Goal: Information Seeking & Learning: Compare options

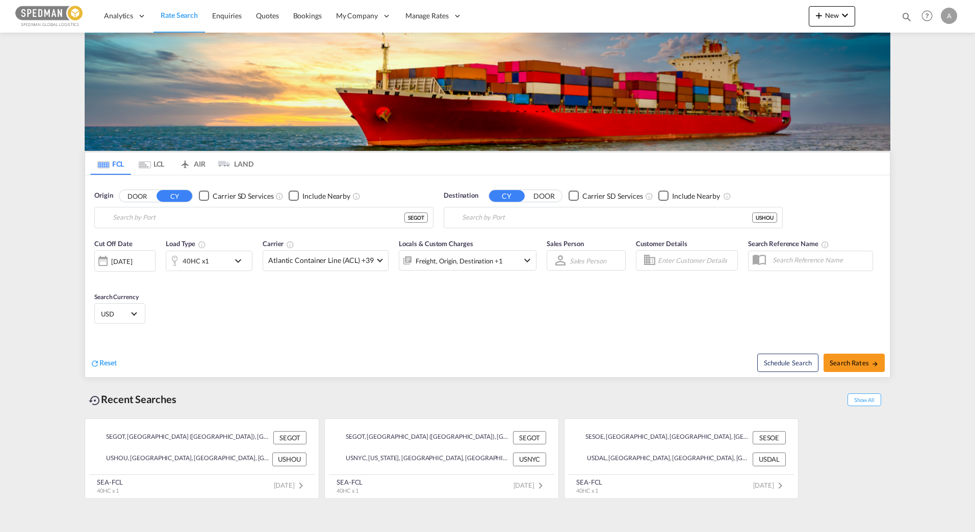
type input "[GEOGRAPHIC_DATA] ([GEOGRAPHIC_DATA]), [GEOGRAPHIC_DATA]"
type input "[GEOGRAPHIC_DATA], [GEOGRAPHIC_DATA], USHOU"
drag, startPoint x: 343, startPoint y: 346, endPoint x: 267, endPoint y: 309, distance: 84.8
click at [341, 346] on div "Reset" at bounding box center [290, 355] width 400 height 28
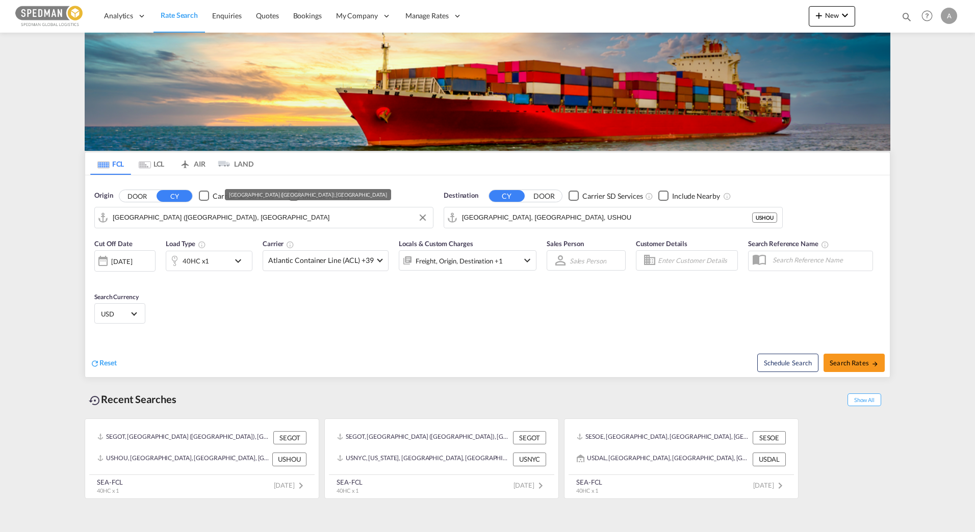
click at [230, 215] on input "[GEOGRAPHIC_DATA] ([GEOGRAPHIC_DATA]), [GEOGRAPHIC_DATA]" at bounding box center [270, 217] width 315 height 15
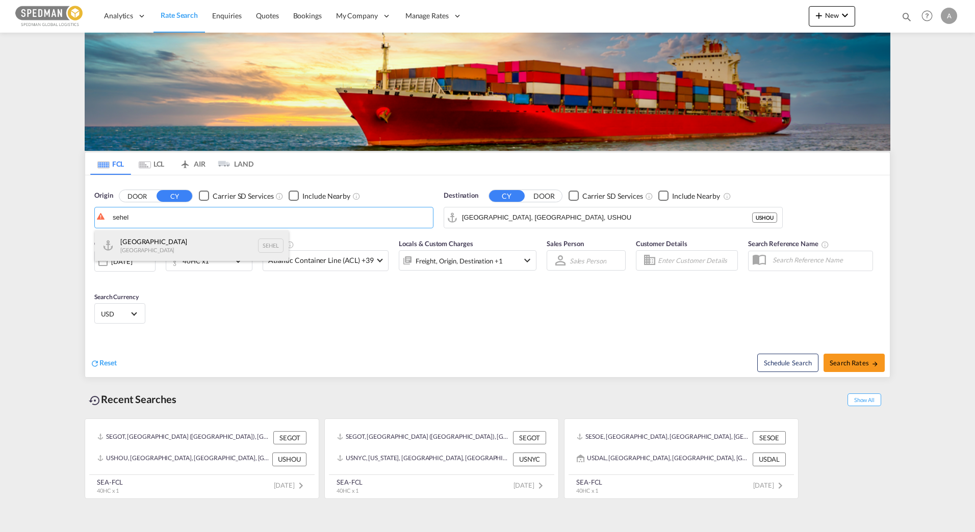
click at [196, 239] on div "Helsingborg [GEOGRAPHIC_DATA] SEHEL" at bounding box center [192, 245] width 194 height 31
type input "[GEOGRAPHIC_DATA], [GEOGRAPHIC_DATA]"
click at [545, 213] on input "[GEOGRAPHIC_DATA], [GEOGRAPHIC_DATA], USHOU" at bounding box center [607, 217] width 290 height 15
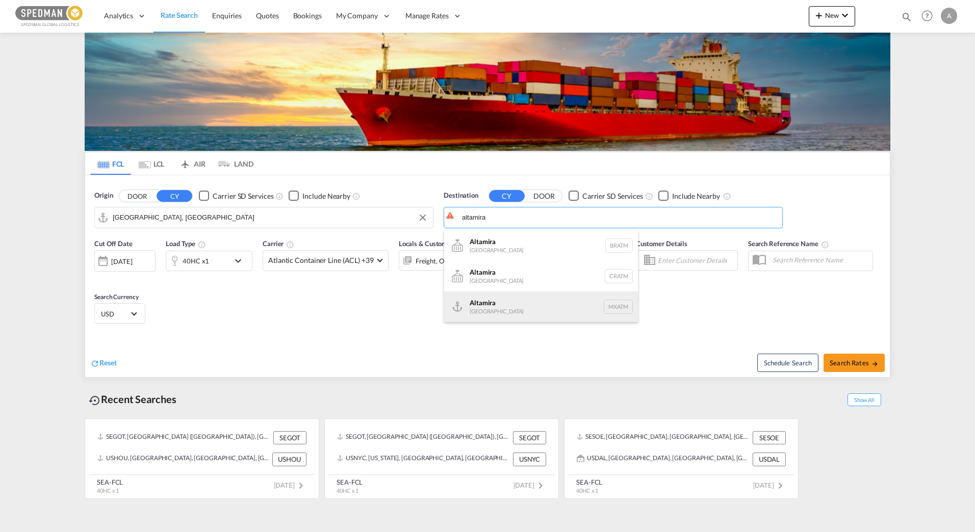
click at [554, 311] on div "Altamira [GEOGRAPHIC_DATA] MXATM" at bounding box center [541, 307] width 194 height 31
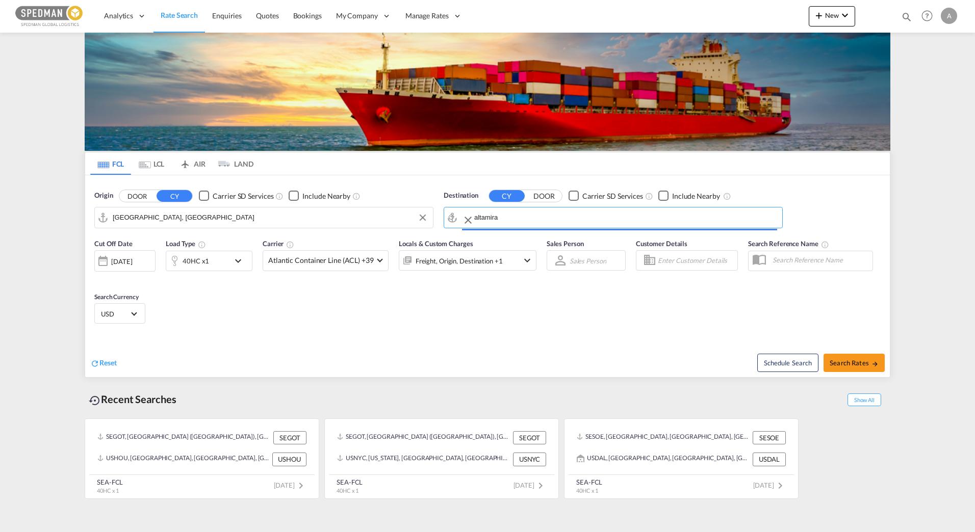
type input "Altamira, MXATM"
click at [646, 321] on div "Cut Off Date [DATE] [DATE] Load Type 40HC x1 Carrier Atlantic Container Line (A…" at bounding box center [487, 283] width 805 height 99
click at [294, 334] on div "Reset Schedule Search Search Rates" at bounding box center [487, 355] width 805 height 44
click at [336, 265] on span "Atlantic Container Line (ACL) +39" at bounding box center [321, 260] width 106 height 10
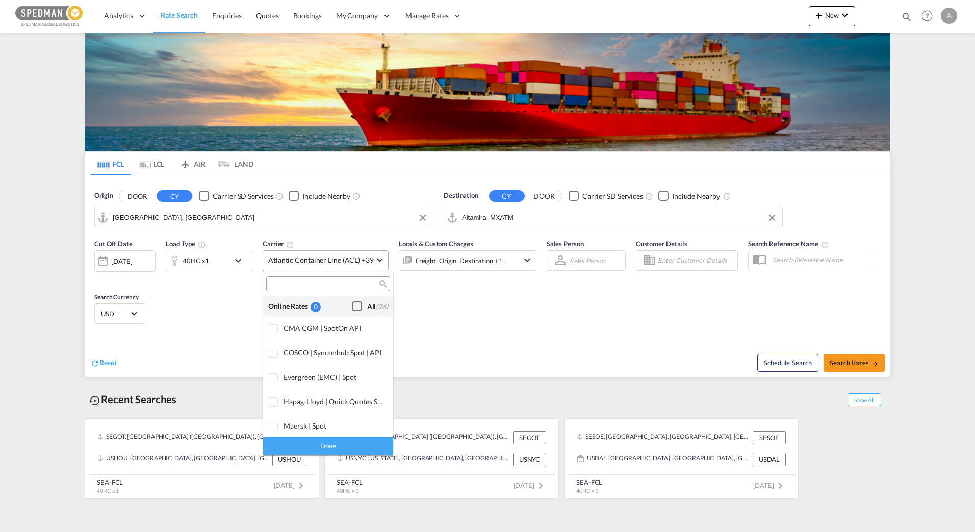
scroll to position [623, 0]
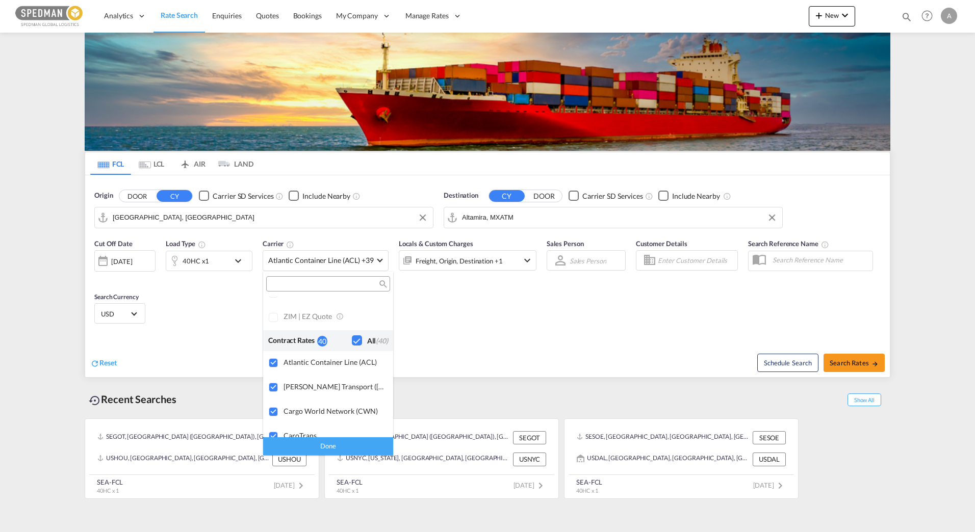
click at [356, 344] on div "Checkbox No Ink" at bounding box center [357, 341] width 10 height 10
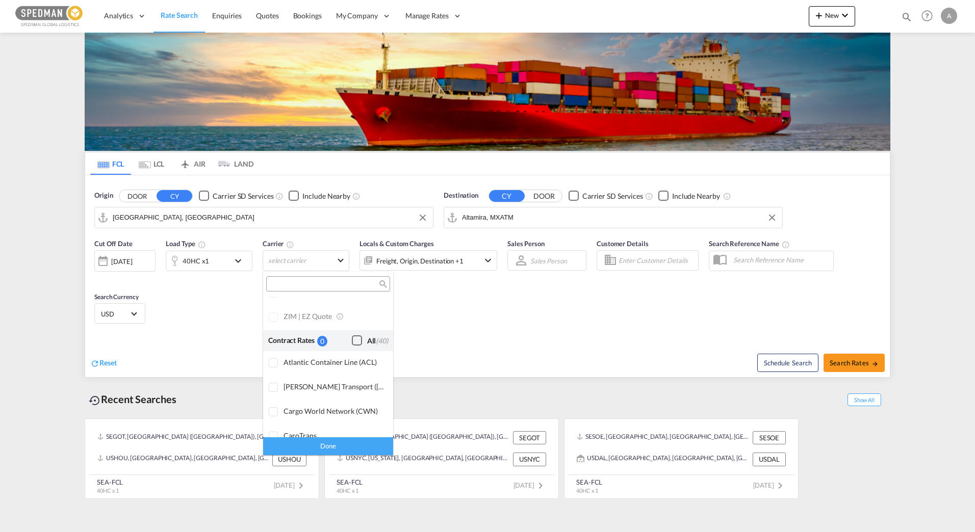
click at [352, 342] on div "Checkbox No Ink" at bounding box center [357, 341] width 10 height 10
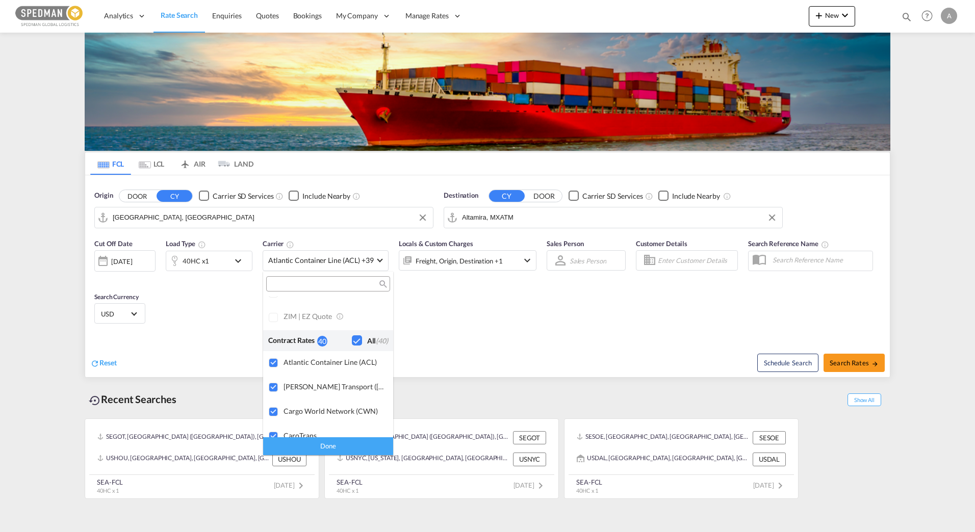
click at [352, 339] on div "Checkbox No Ink" at bounding box center [357, 341] width 10 height 10
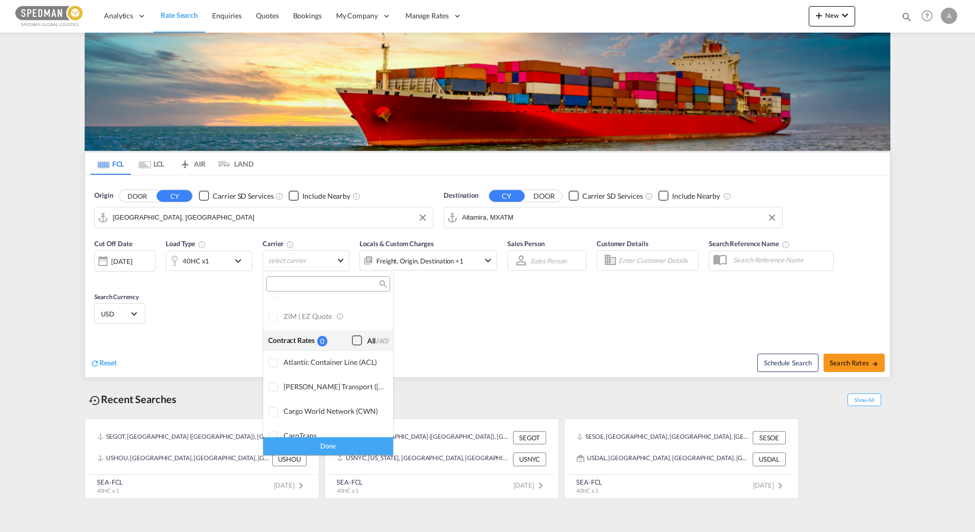
click at [352, 339] on div "Checkbox No Ink" at bounding box center [357, 341] width 10 height 10
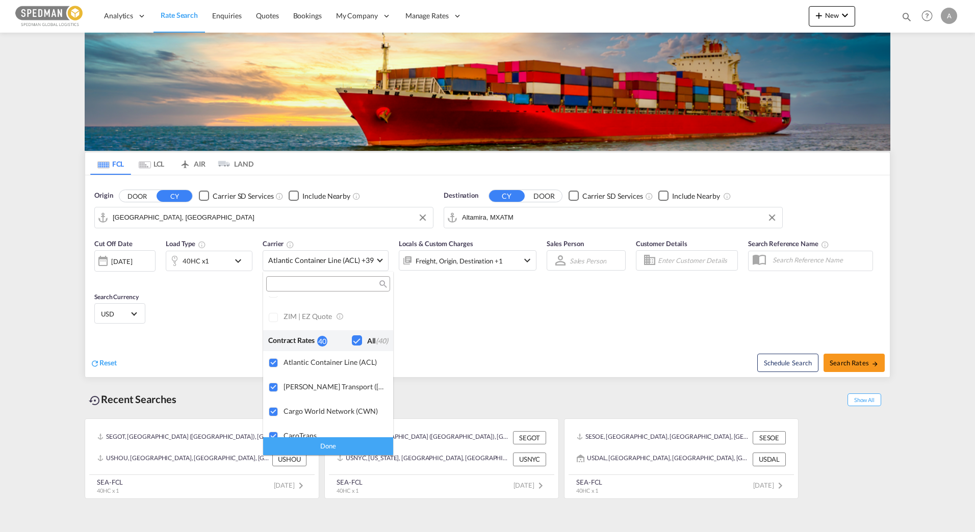
click at [352, 339] on div "Checkbox No Ink" at bounding box center [357, 341] width 10 height 10
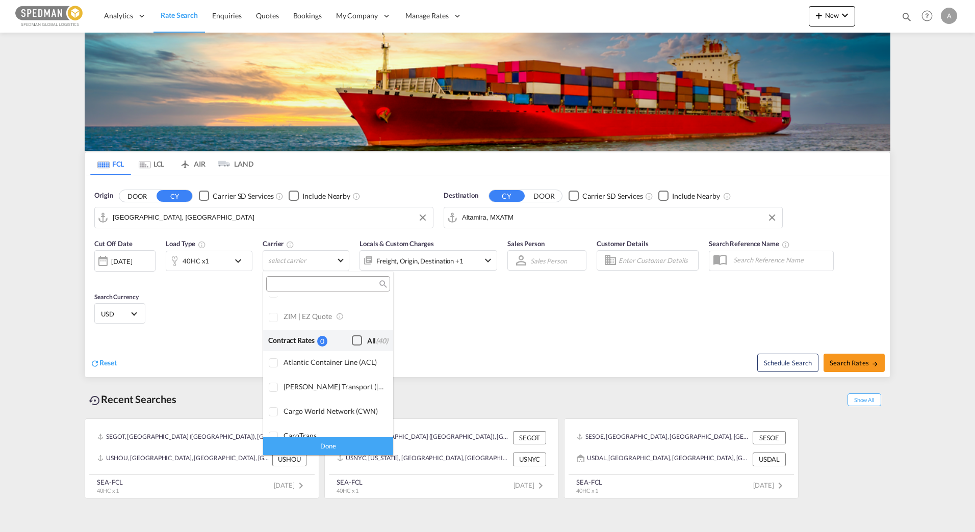
click at [352, 339] on div "Checkbox No Ink" at bounding box center [357, 341] width 10 height 10
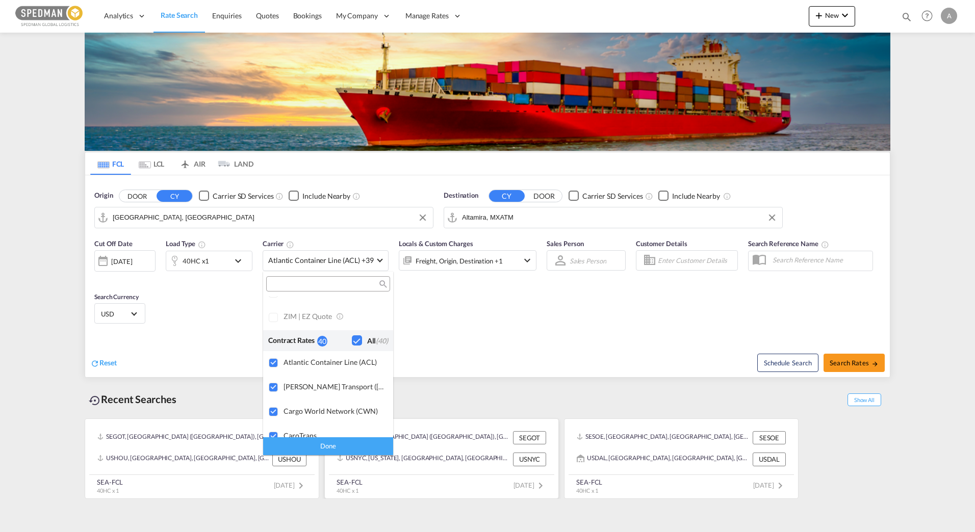
click at [352, 438] on div "Done" at bounding box center [328, 447] width 130 height 18
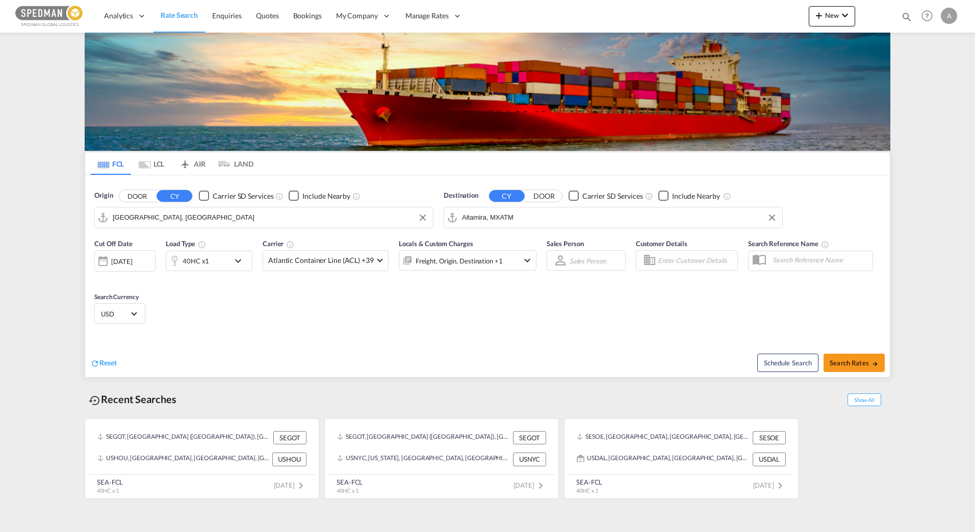
click at [503, 320] on div "Cut Off Date [DATE] [DATE] Load Type 40HC x1 Carrier Atlantic Container Line (A…" at bounding box center [487, 283] width 805 height 99
click at [492, 266] on div "Freight, Origin, Destination +1" at bounding box center [459, 261] width 87 height 14
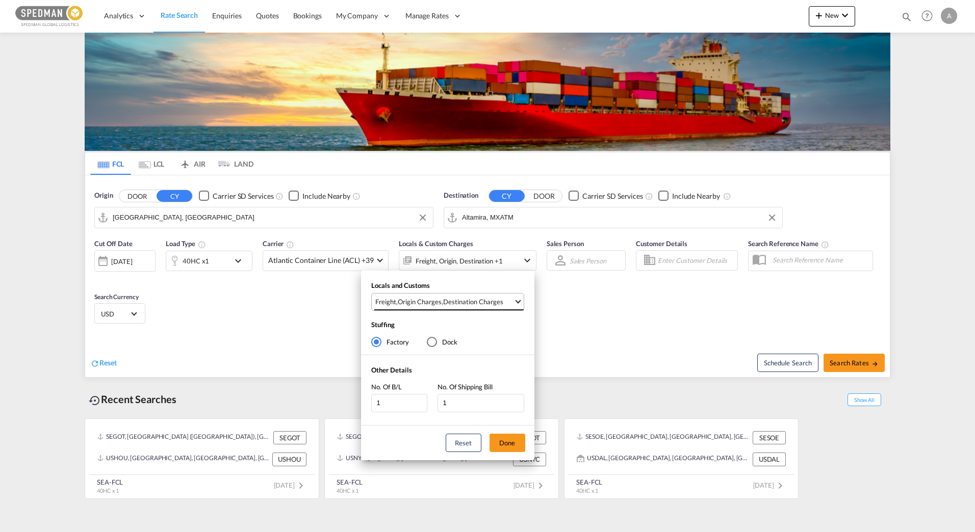
click at [497, 300] on div "Destination Charges" at bounding box center [473, 301] width 60 height 9
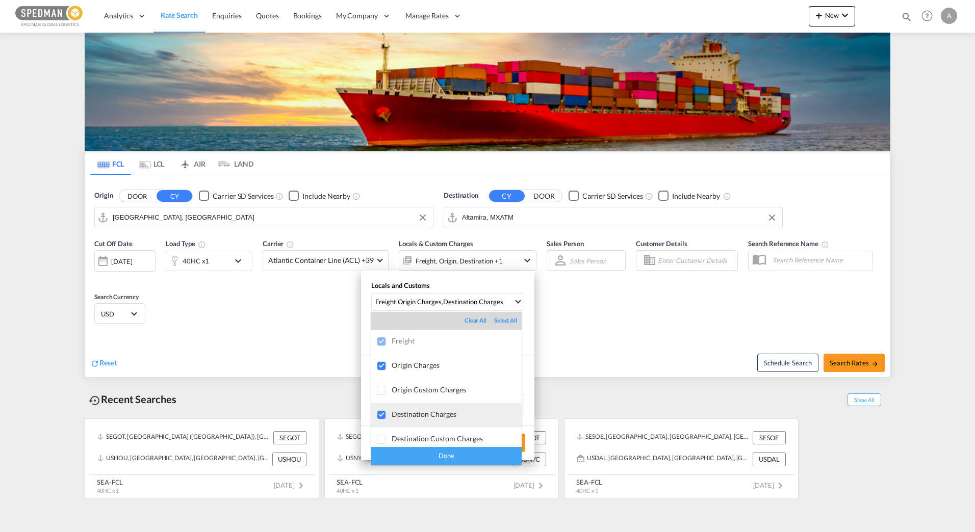
click at [447, 416] on div "Destination Charges" at bounding box center [457, 414] width 130 height 9
click at [443, 453] on div "Done" at bounding box center [446, 456] width 150 height 18
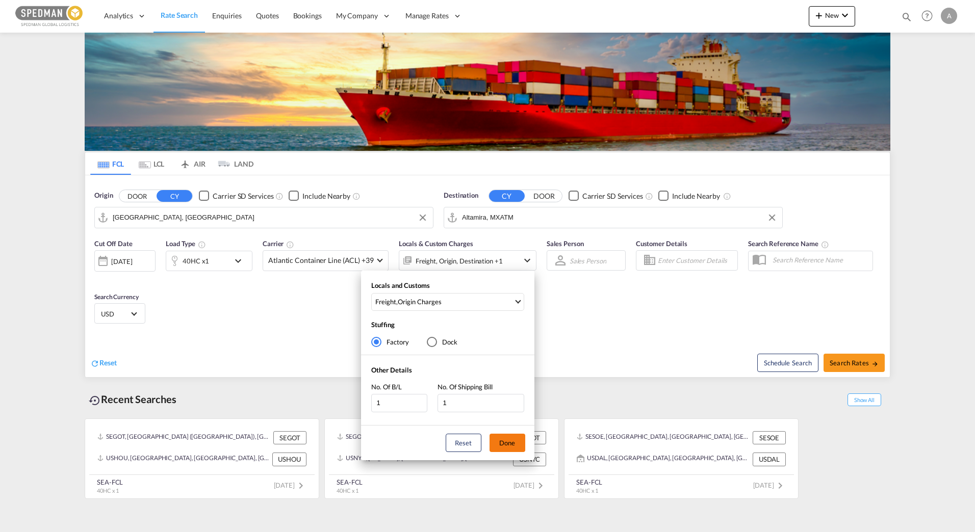
click at [516, 445] on button "Done" at bounding box center [508, 443] width 36 height 18
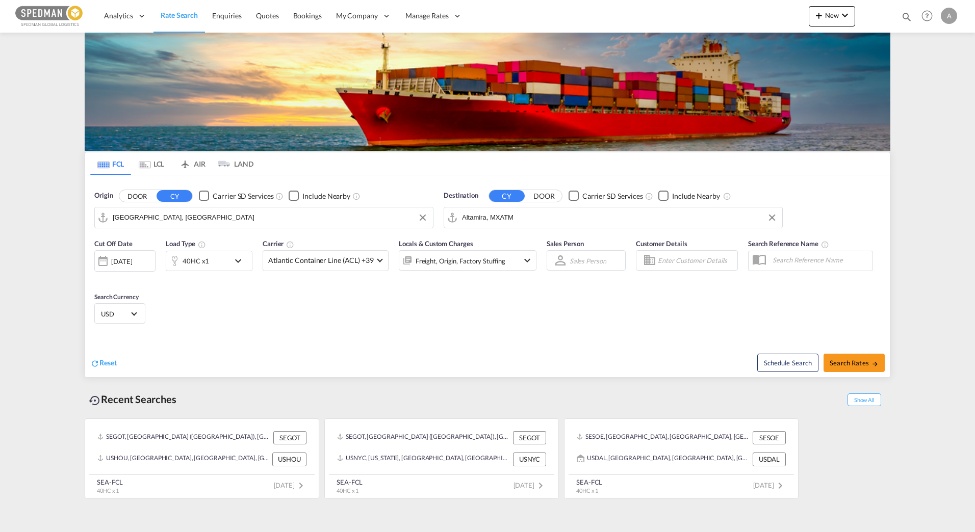
click at [621, 311] on div "Cut Off Date [DATE] [DATE] Load Type 40HC x1 Carrier Atlantic Container Line (A…" at bounding box center [487, 283] width 805 height 99
click at [324, 350] on div "Reset" at bounding box center [290, 355] width 400 height 28
click at [600, 339] on div "Reset Schedule Search Search Rates" at bounding box center [487, 355] width 805 height 44
click at [843, 362] on span "Search Rates" at bounding box center [854, 363] width 49 height 8
type input "SEHEL to MXATM / [DATE]"
